Goal: Task Accomplishment & Management: Manage account settings

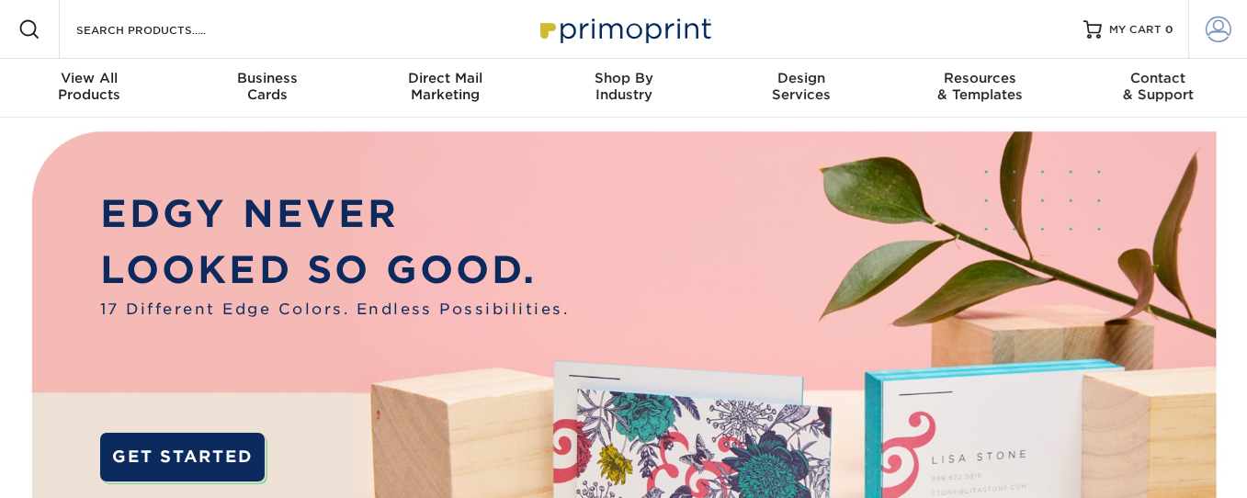
click at [1221, 30] on span at bounding box center [1219, 30] width 26 height 26
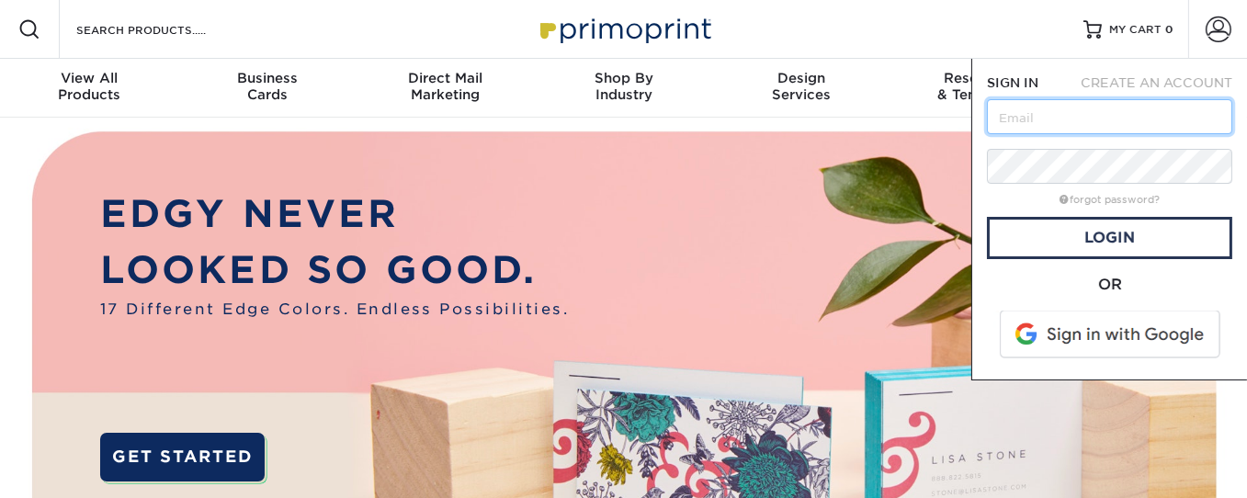
click at [1083, 125] on input "text" at bounding box center [1109, 116] width 245 height 35
type input "[EMAIL_ADDRESS][DOMAIN_NAME]"
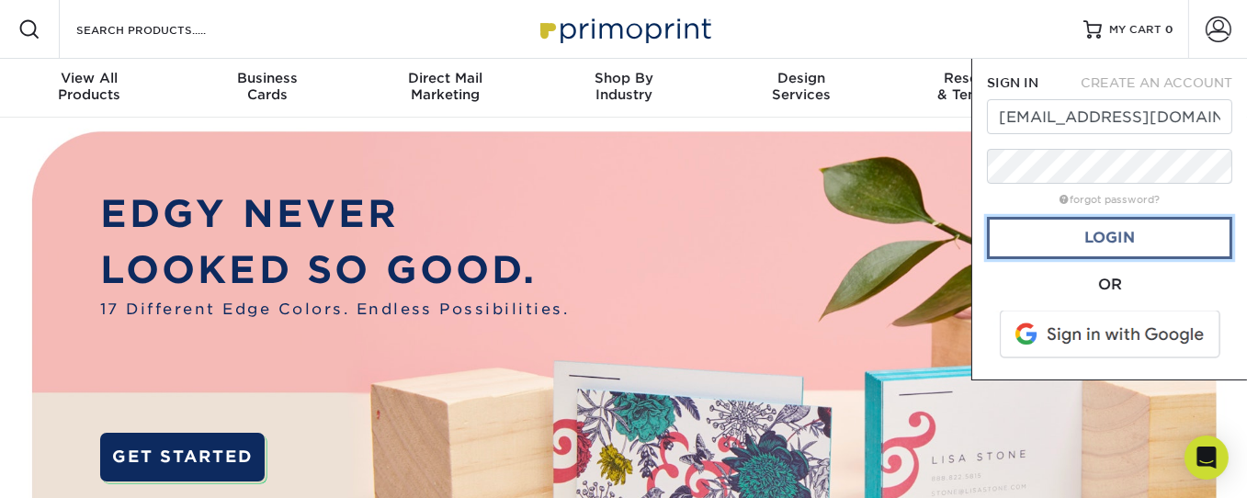
click at [1062, 231] on link "Login" at bounding box center [1109, 238] width 245 height 42
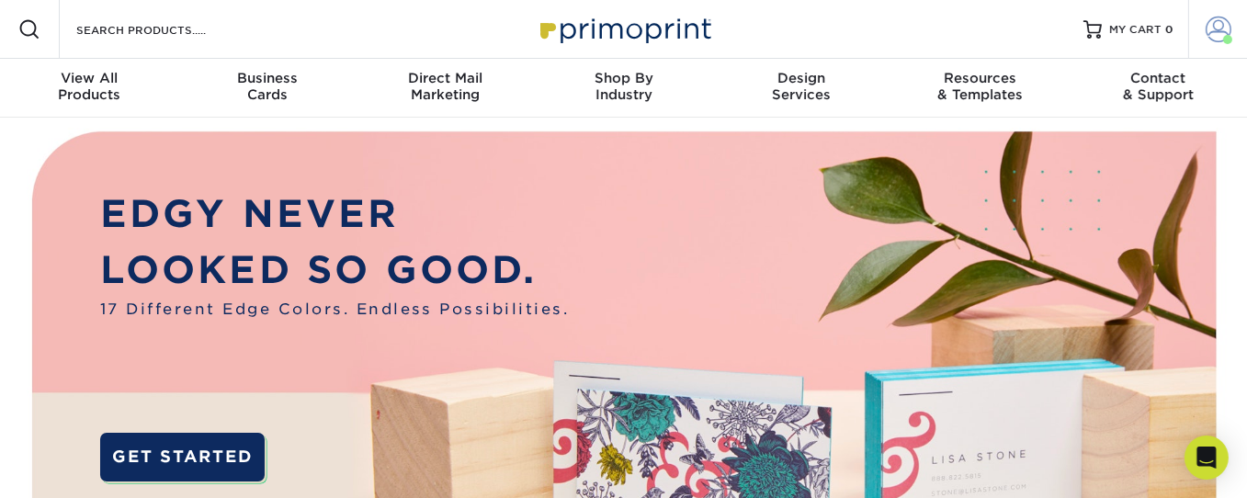
click at [1218, 31] on span at bounding box center [1219, 30] width 26 height 26
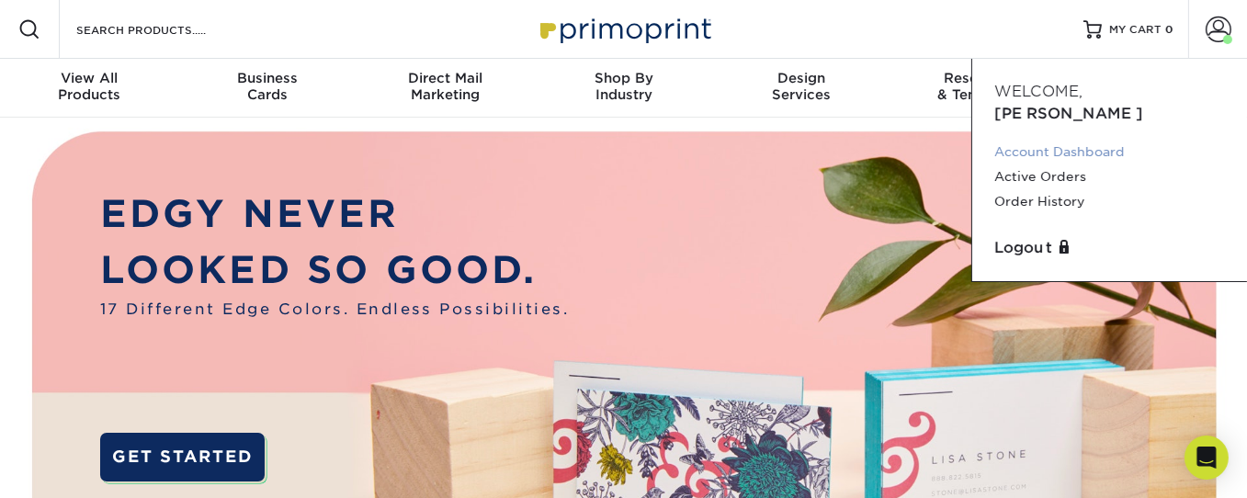
click at [1063, 140] on link "Account Dashboard" at bounding box center [1109, 152] width 231 height 25
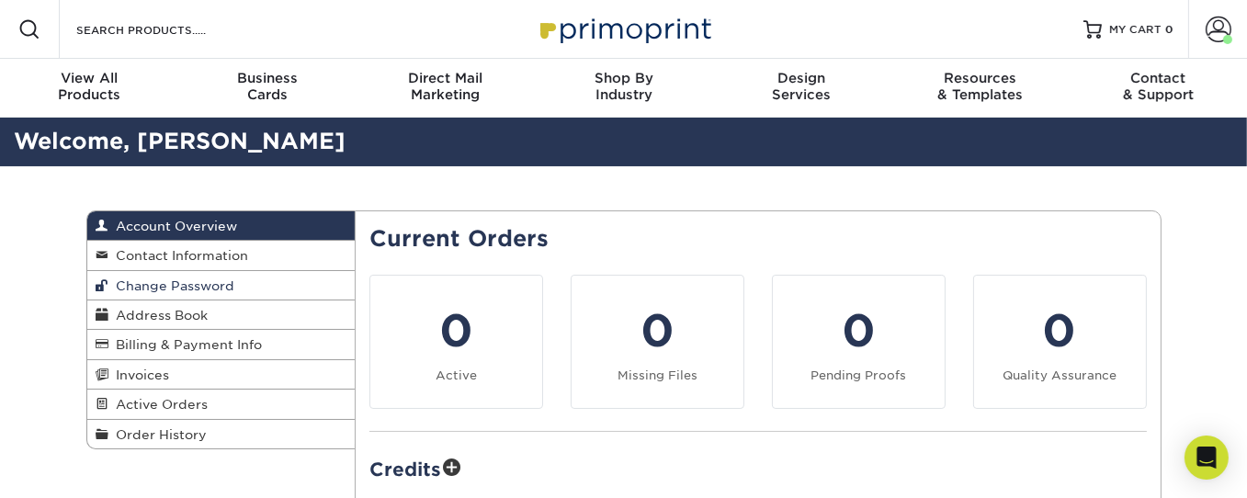
click at [182, 280] on span "Change Password" at bounding box center [172, 285] width 126 height 15
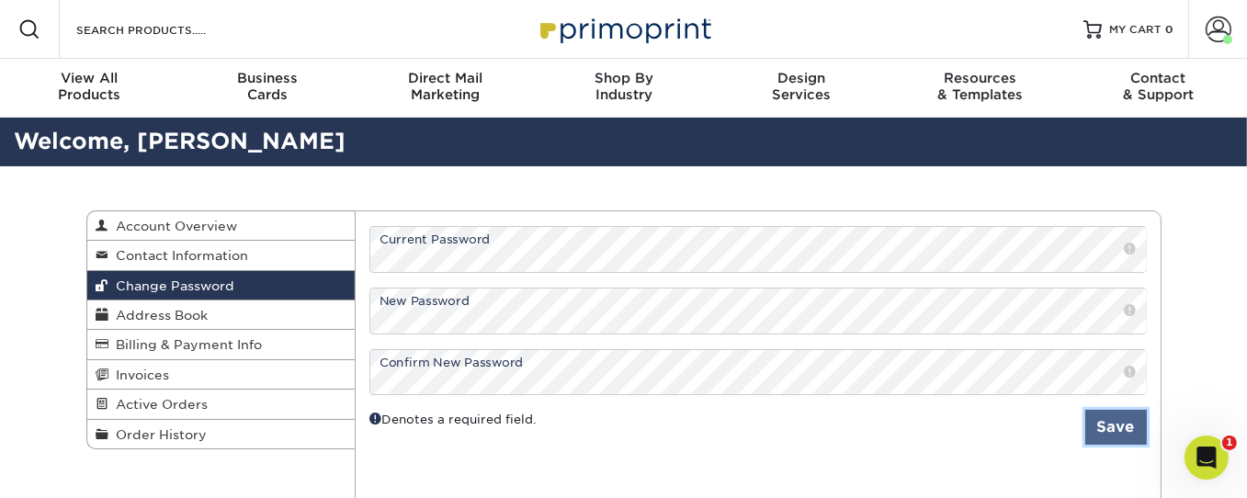
click at [1108, 419] on button "Save" at bounding box center [1116, 427] width 62 height 35
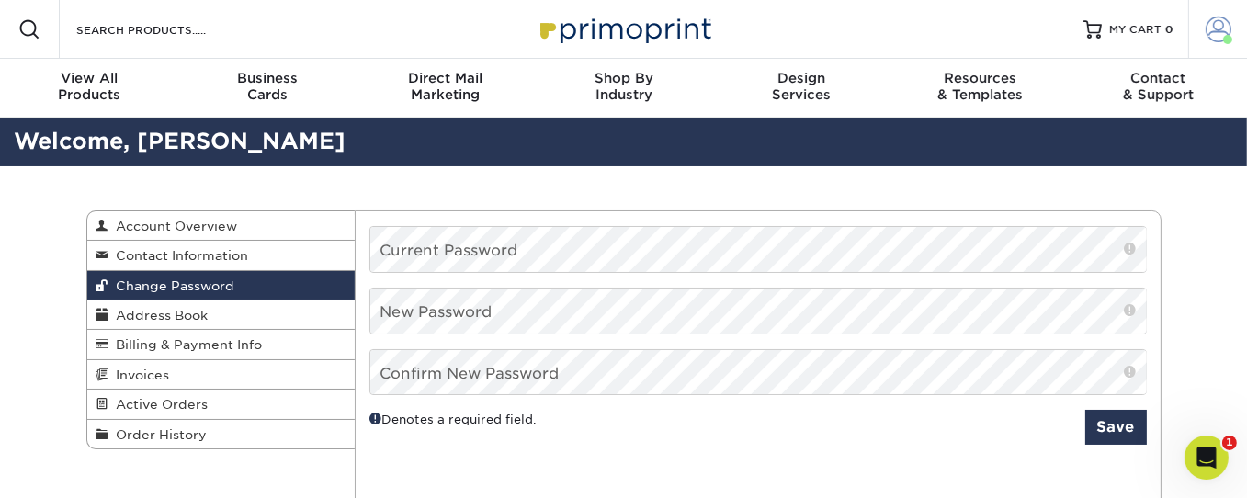
click at [1215, 17] on span at bounding box center [1219, 30] width 26 height 26
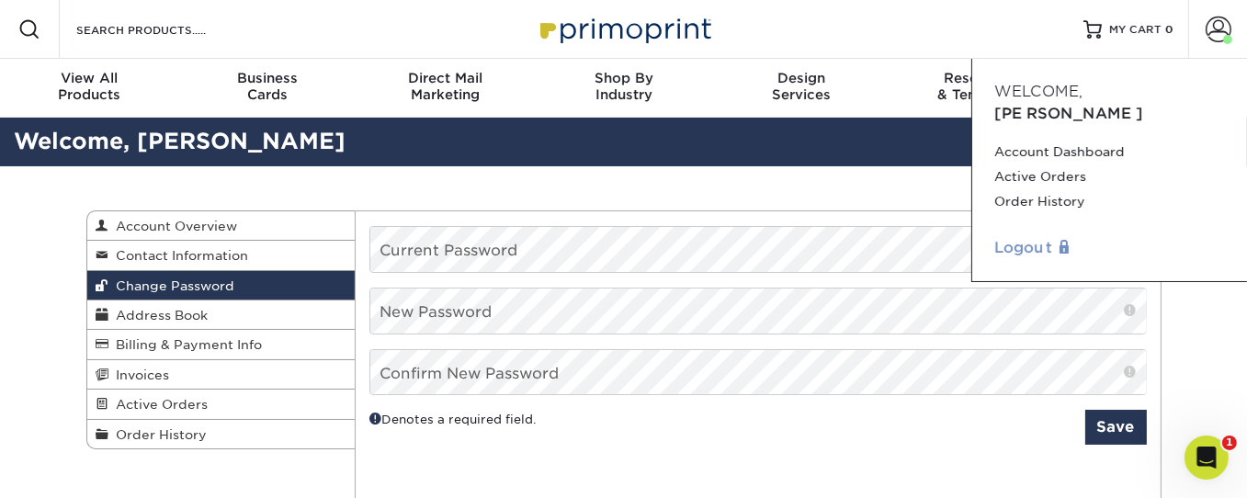
click at [1035, 237] on link "Logout" at bounding box center [1109, 248] width 231 height 22
